Goal: Task Accomplishment & Management: Use online tool/utility

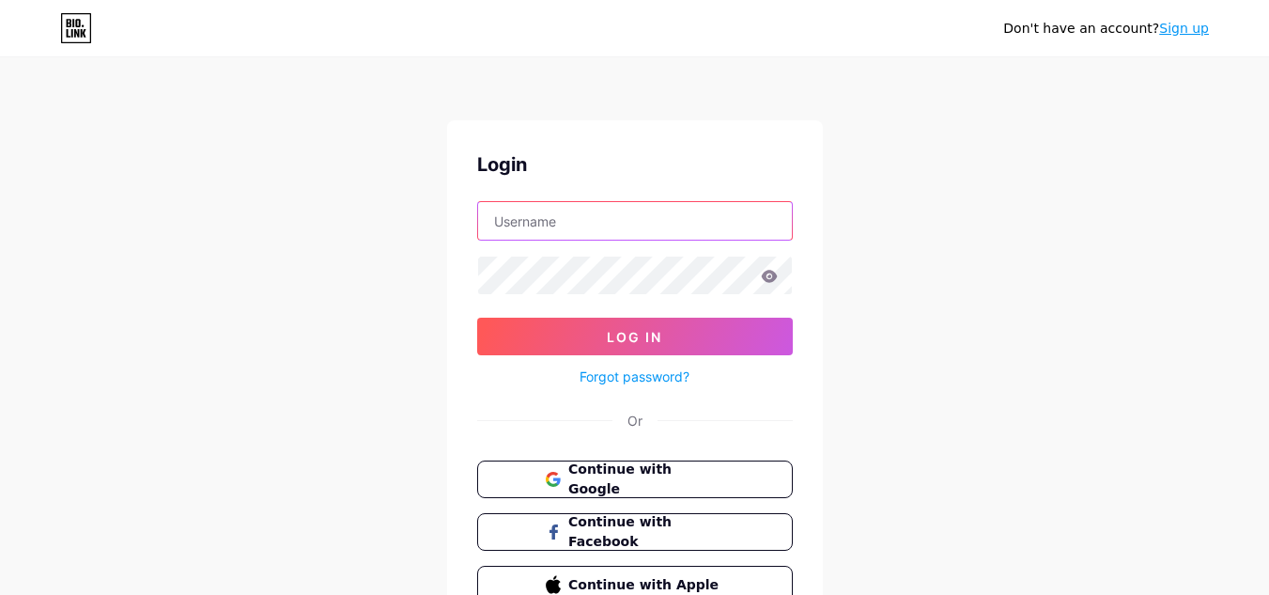
click at [610, 220] on input "text" at bounding box center [635, 221] width 314 height 38
paste input "ranchovictoriaweddings"
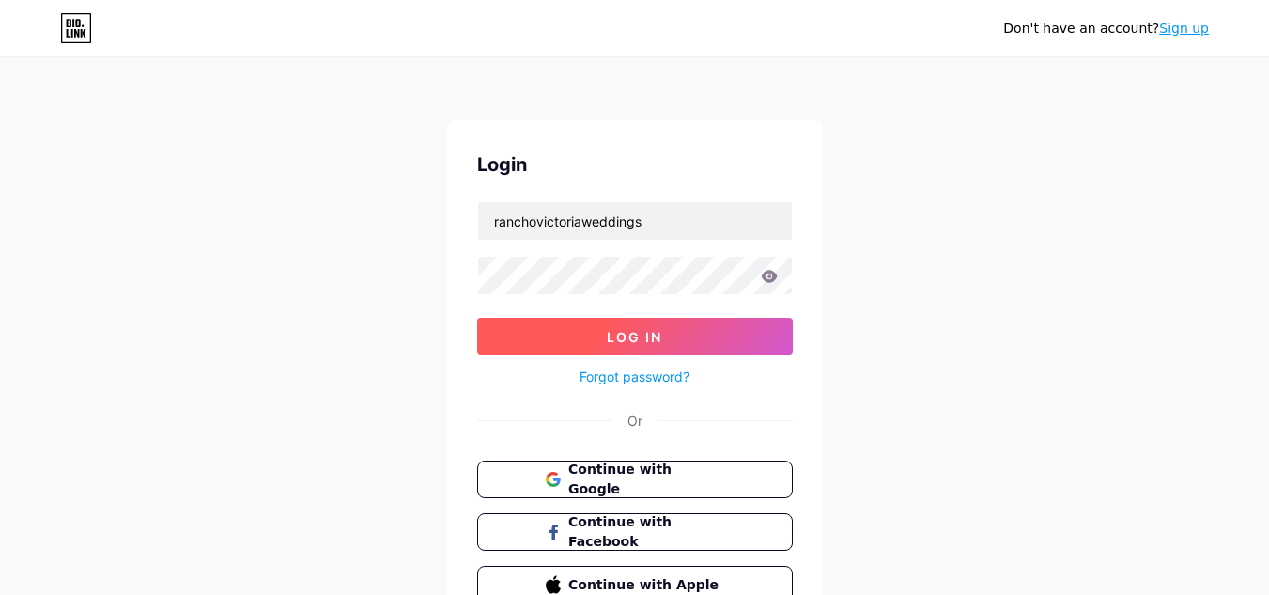
click at [665, 333] on button "Log In" at bounding box center [635, 336] width 316 height 38
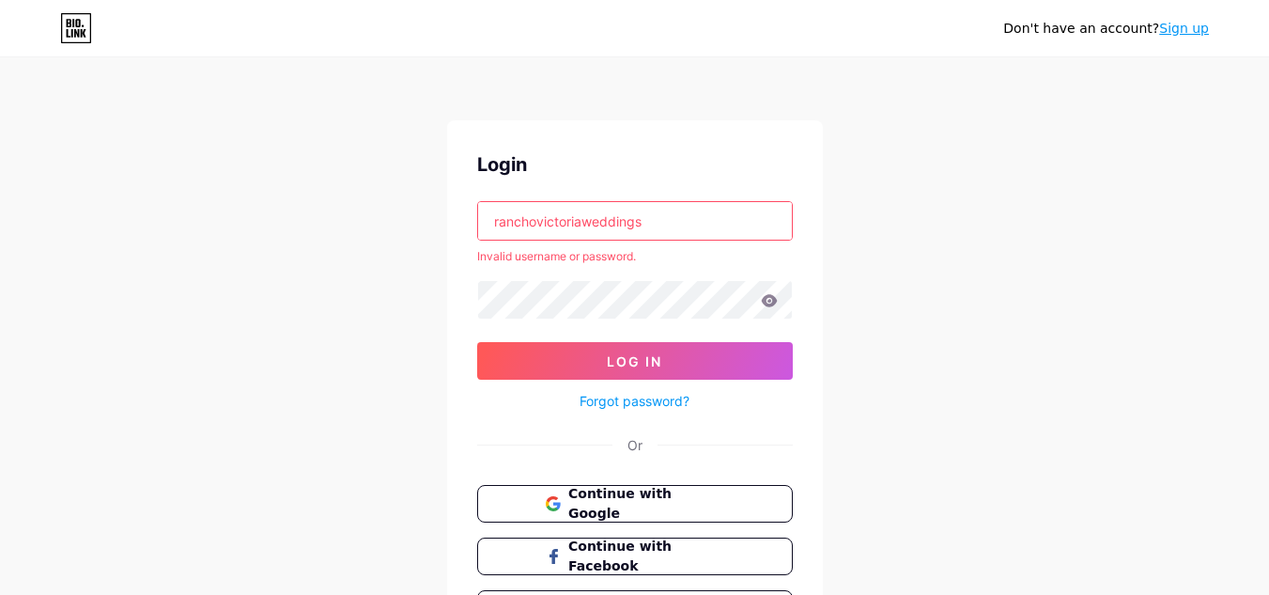
drag, startPoint x: 672, startPoint y: 217, endPoint x: 626, endPoint y: 234, distance: 49.0
click at [626, 234] on input "ranchovictoriaweddings" at bounding box center [635, 221] width 314 height 38
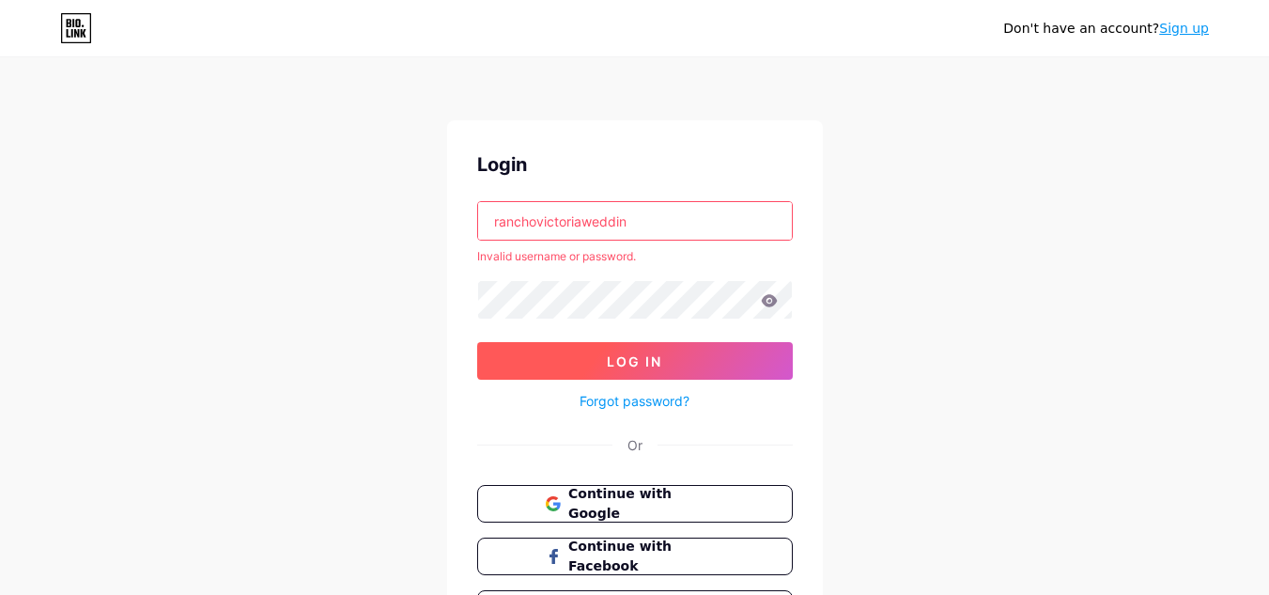
type input "ranchovictoriaweddin"
click at [559, 366] on button "Log In" at bounding box center [635, 361] width 316 height 38
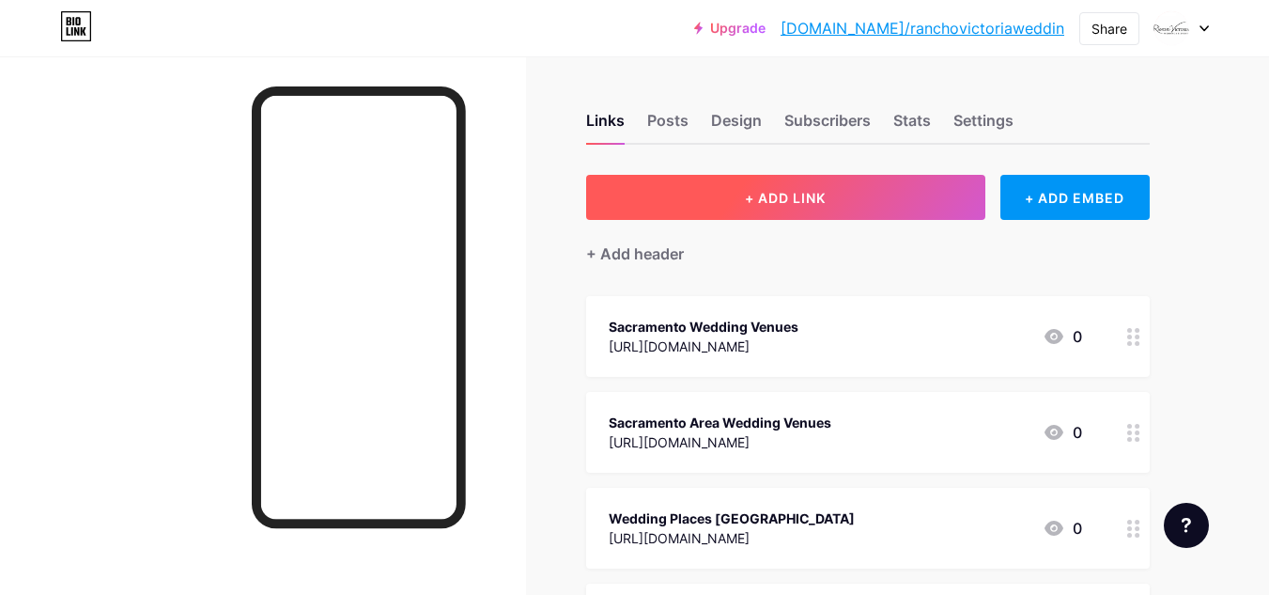
click at [724, 187] on button "+ ADD LINK" at bounding box center [785, 197] width 399 height 45
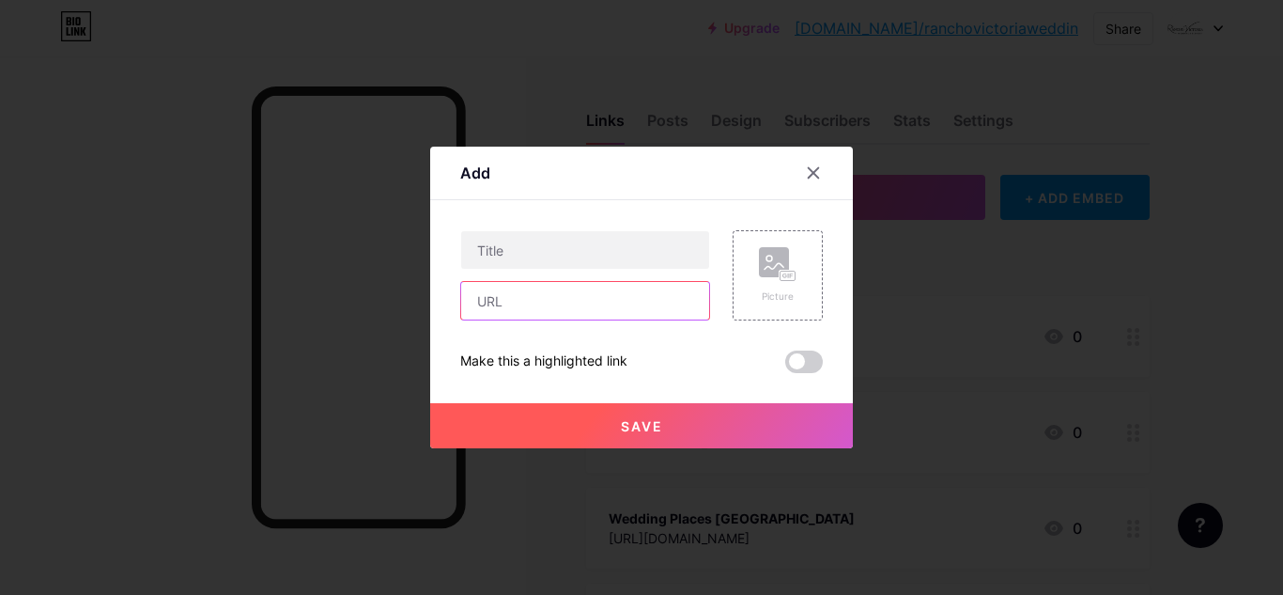
drag, startPoint x: 562, startPoint y: 292, endPoint x: 550, endPoint y: 292, distance: 11.3
click at [562, 292] on input "text" at bounding box center [585, 301] width 248 height 38
paste input "[URL][DOMAIN_NAME]"
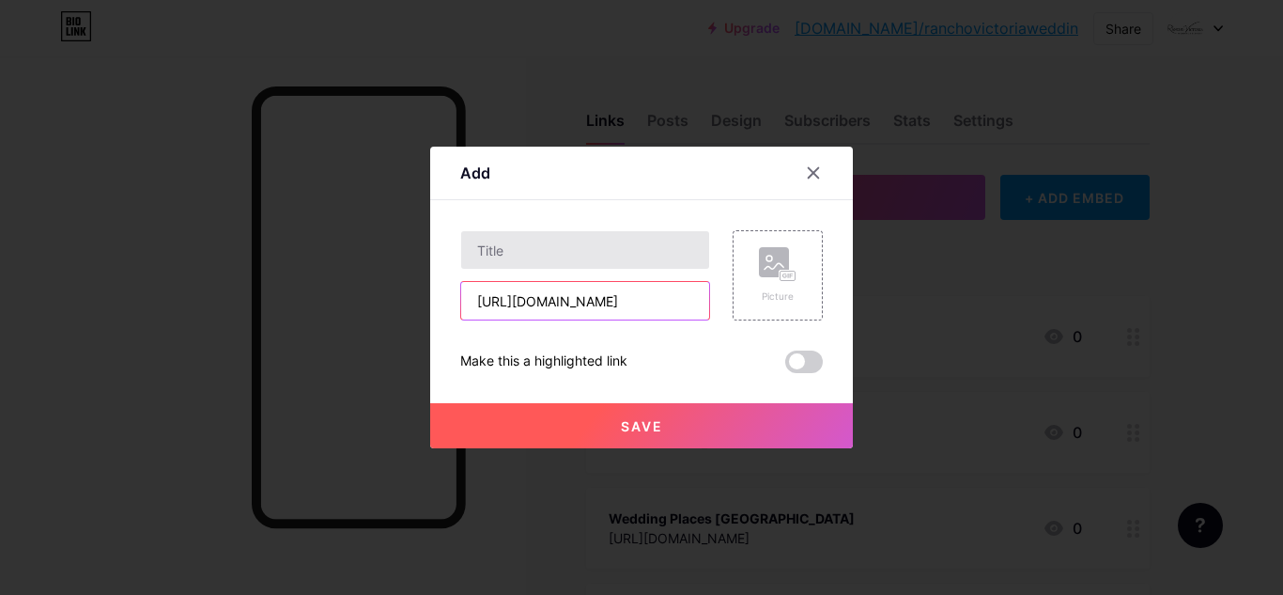
type input "[URL][DOMAIN_NAME]"
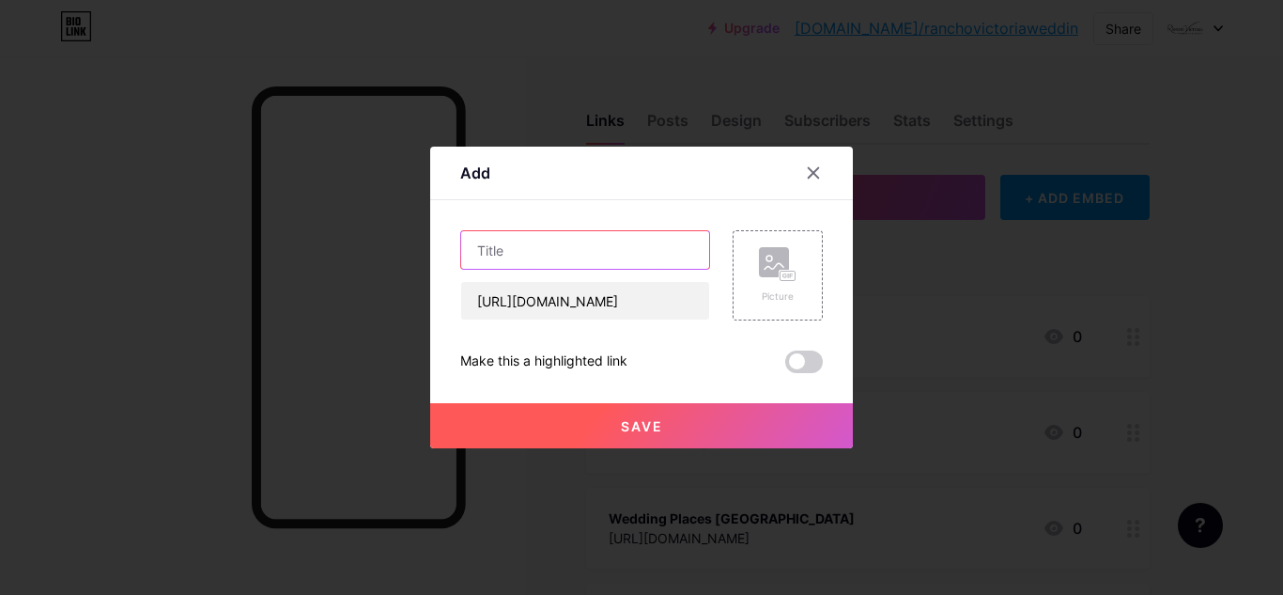
drag, startPoint x: 547, startPoint y: 249, endPoint x: 477, endPoint y: 255, distance: 69.7
click at [546, 248] on input "text" at bounding box center [585, 250] width 248 height 38
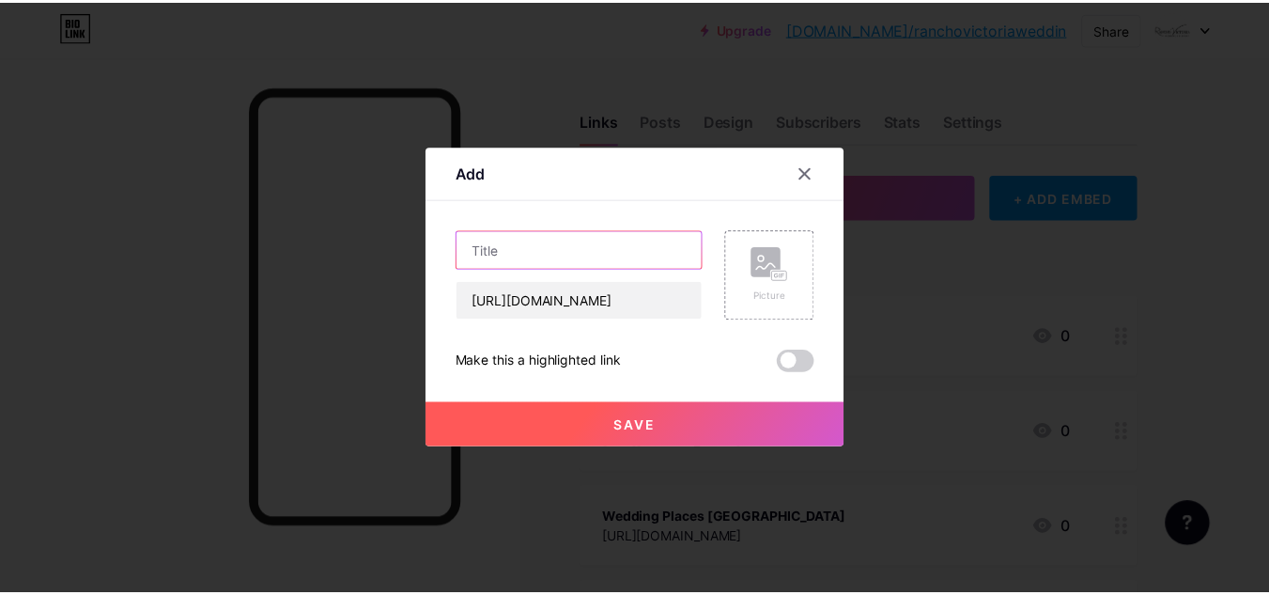
scroll to position [0, 0]
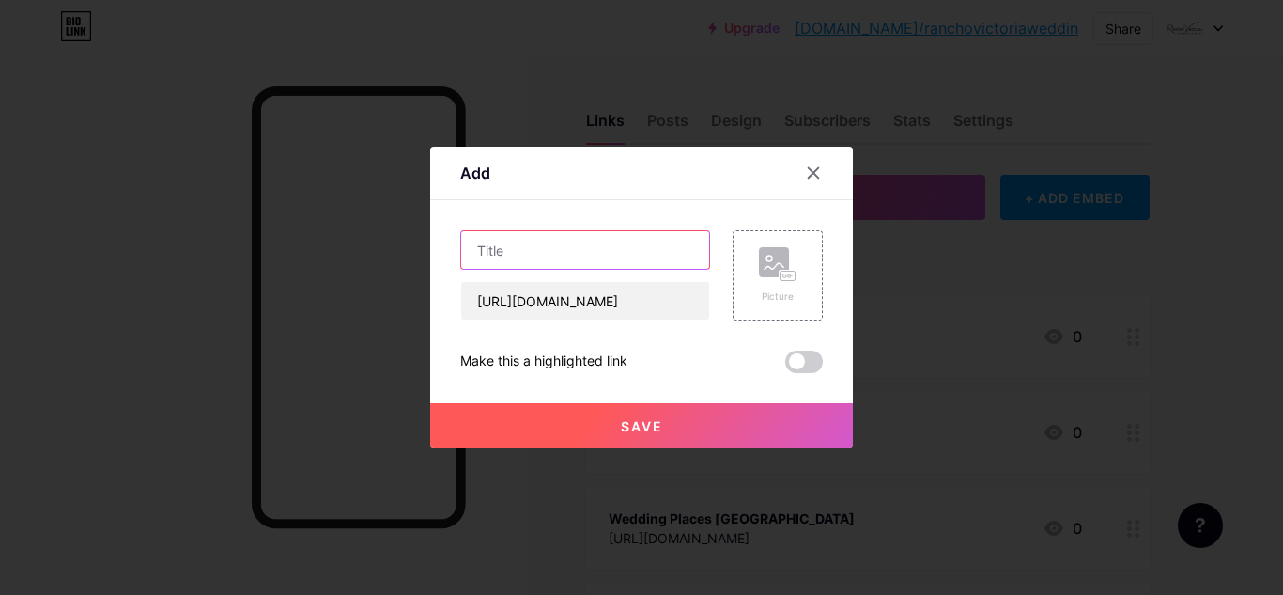
paste input "Best Wedding Venue Near Me"
type input "Best Wedding Venue Near Me"
click at [655, 426] on span "Save" at bounding box center [642, 426] width 42 height 16
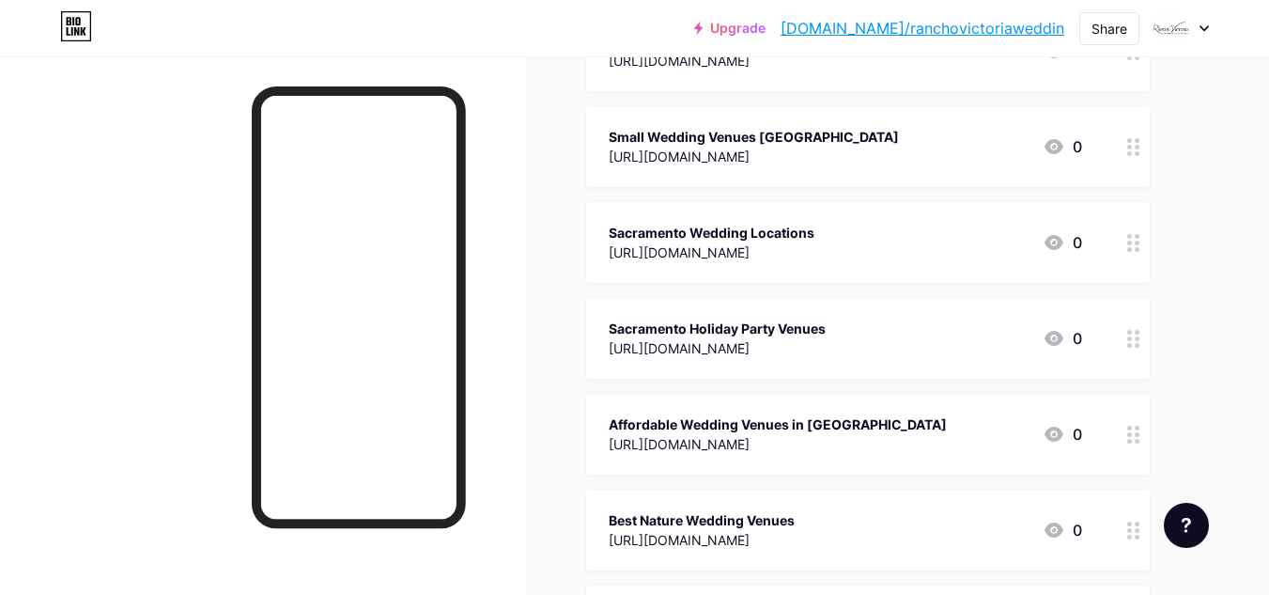
scroll to position [691, 0]
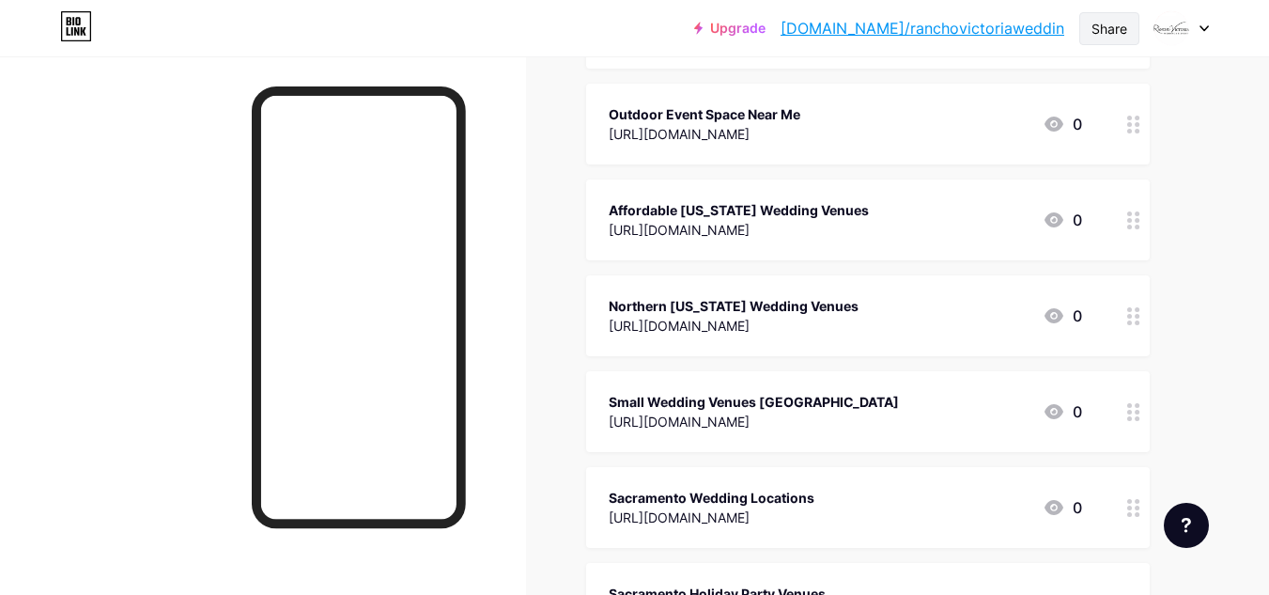
click at [1115, 29] on div "Share" at bounding box center [1109, 29] width 36 height 20
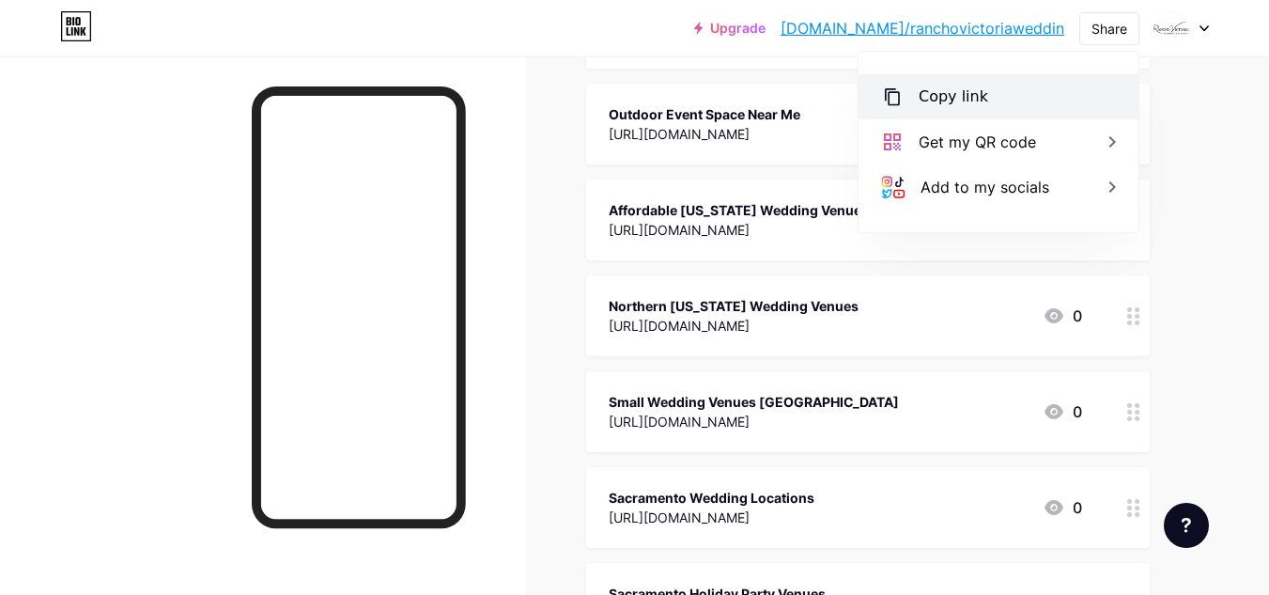
click at [970, 109] on div "Copy link" at bounding box center [998, 96] width 280 height 45
